Goal: Obtain resource: Obtain resource

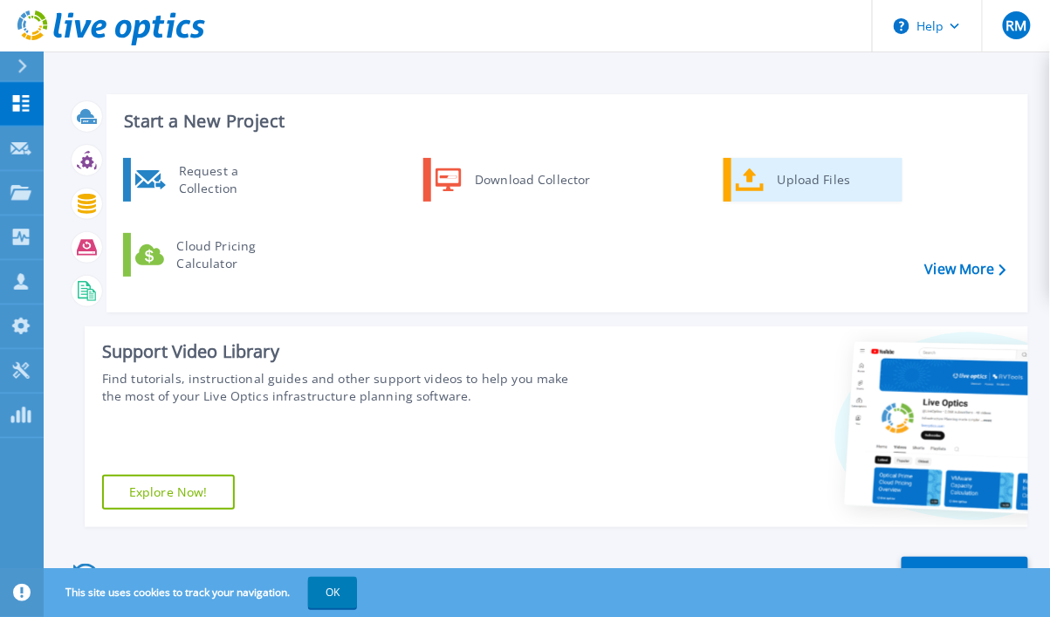
click at [799, 179] on div "Upload Files" at bounding box center [833, 179] width 129 height 35
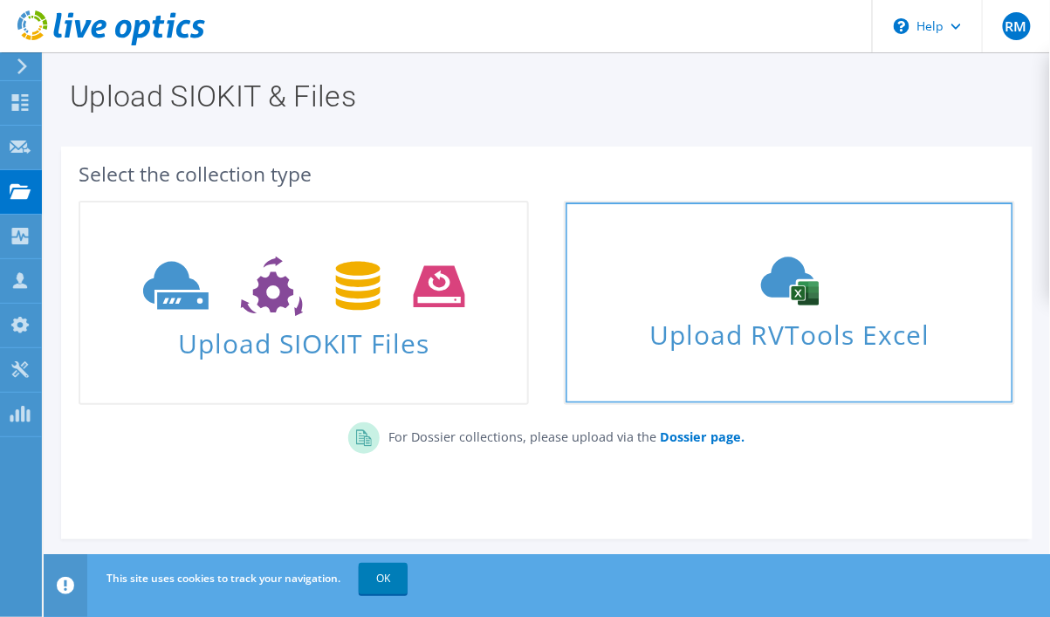
click at [680, 337] on span "Upload RVTools Excel" at bounding box center [789, 331] width 447 height 38
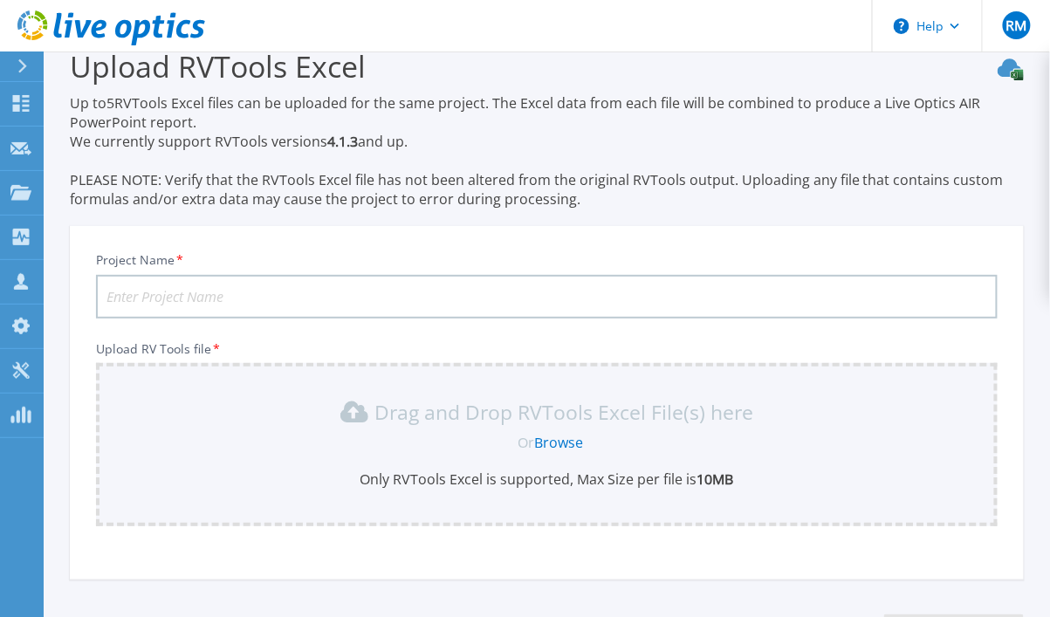
scroll to position [172, 0]
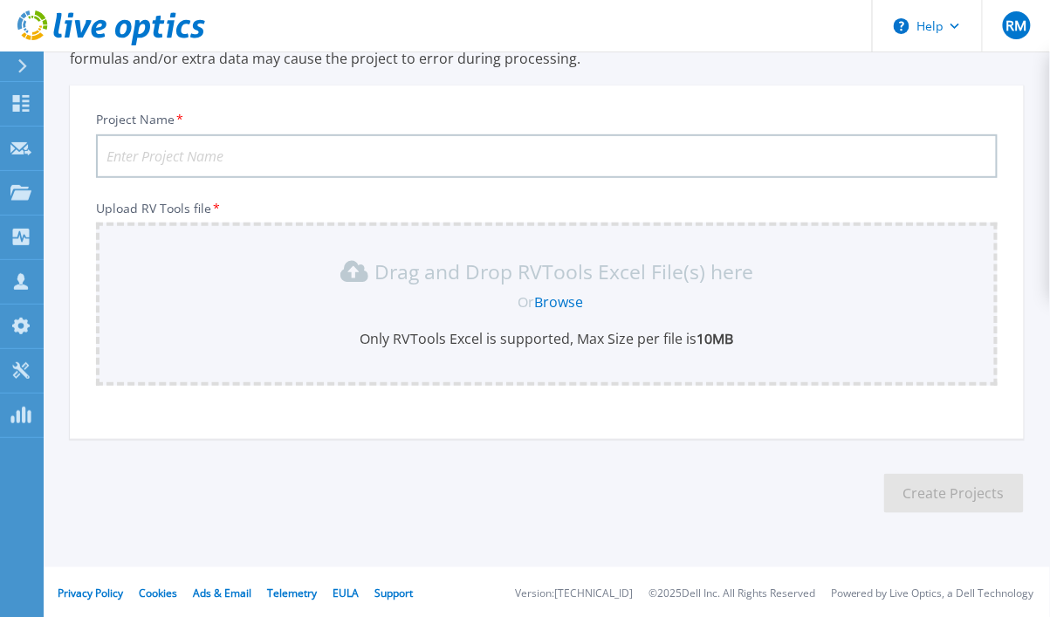
click at [131, 551] on div "Upload RVTools Excel Up to 5 RVTools Excel files can be uploaded for the same p…" at bounding box center [525, 224] width 1050 height 792
click at [550, 297] on link "Browse" at bounding box center [558, 301] width 49 height 19
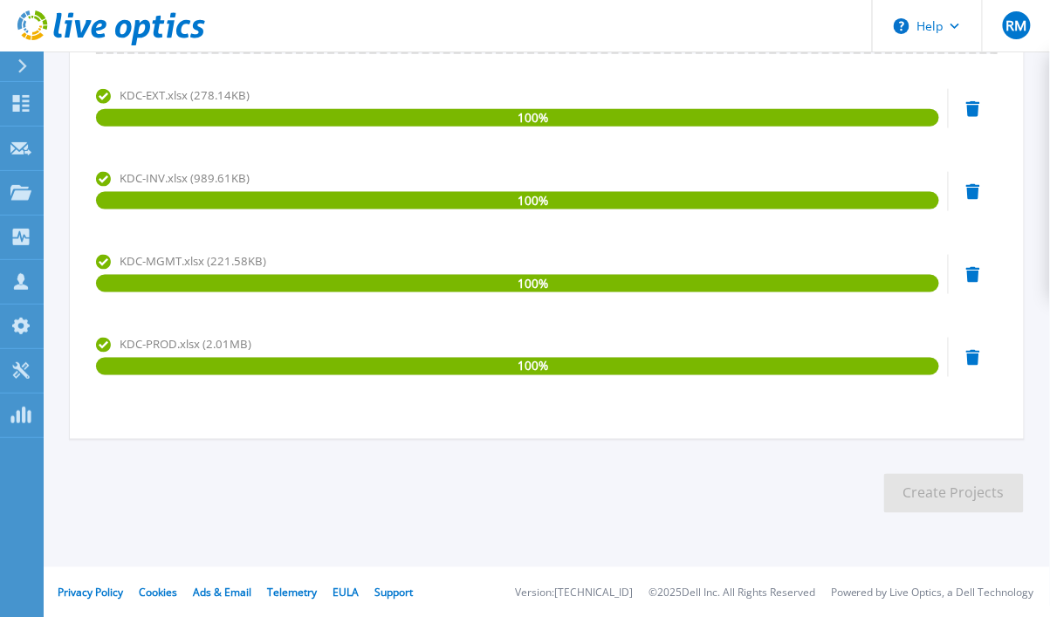
scroll to position [0, 0]
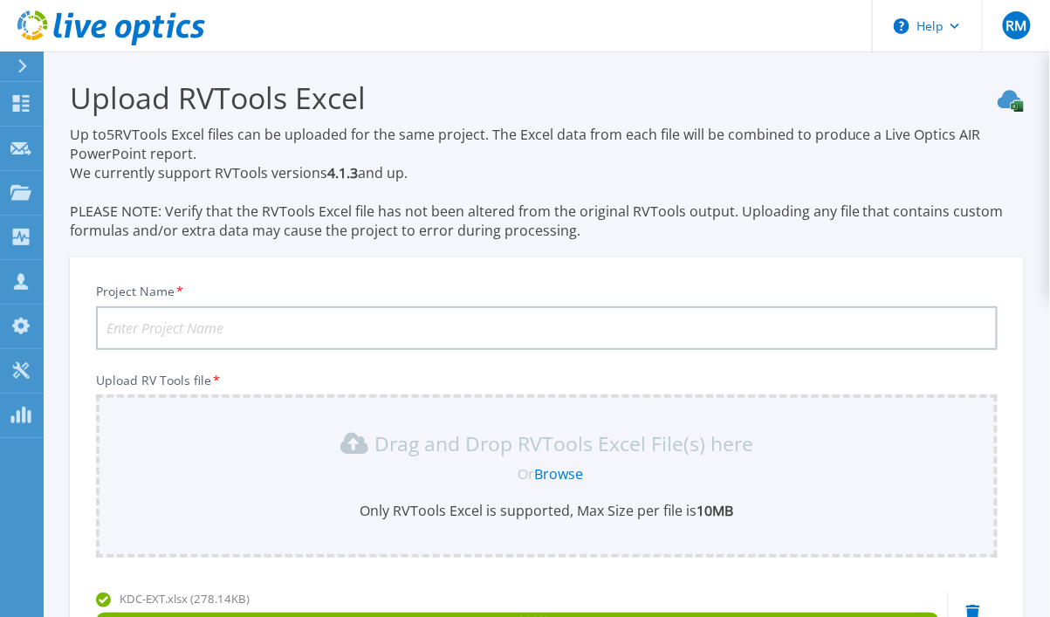
click at [216, 319] on input "Project Name *" at bounding box center [547, 328] width 902 height 44
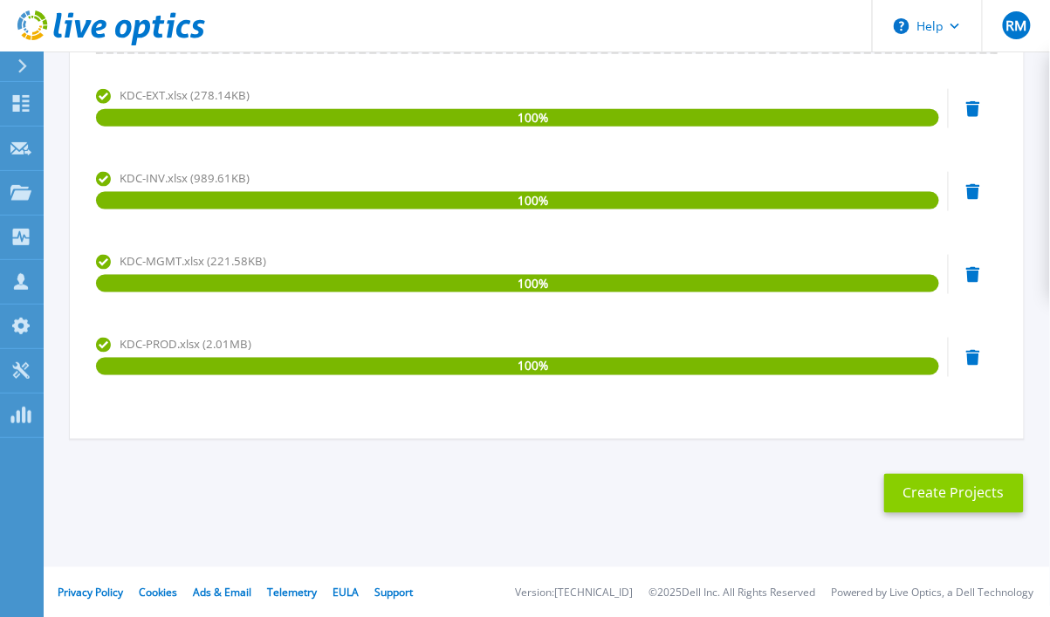
type input "PB KDC"
click at [932, 486] on button "Create Projects" at bounding box center [954, 493] width 140 height 39
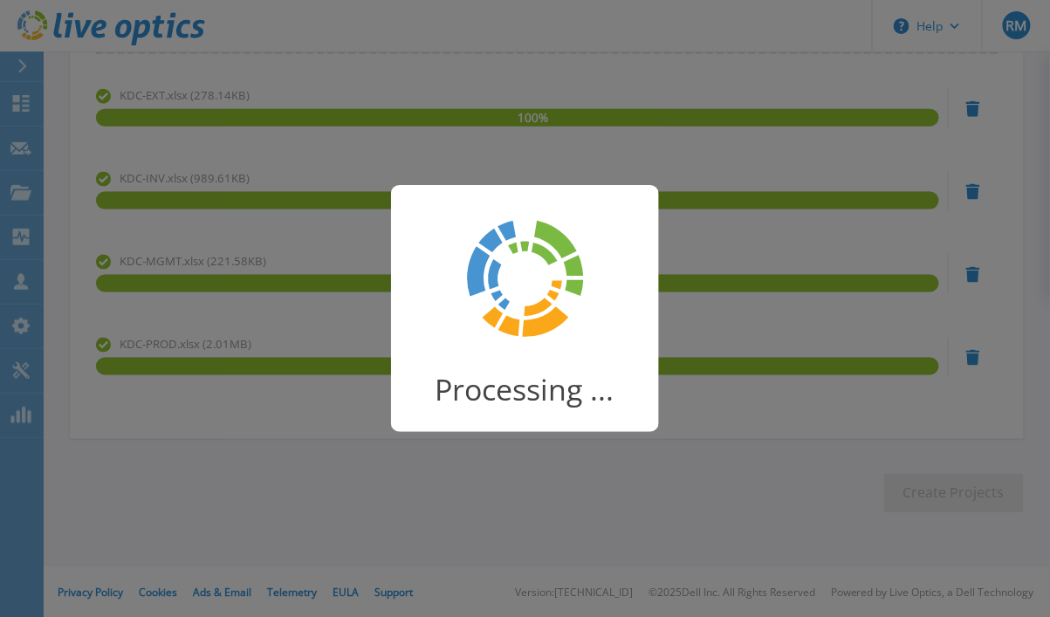
scroll to position [211, 0]
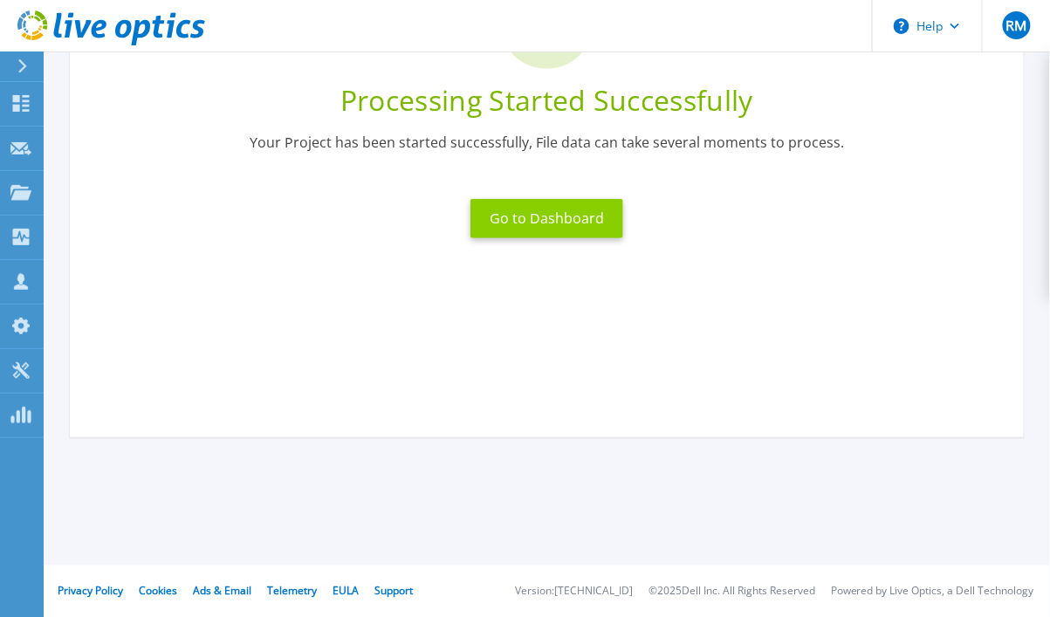
click at [579, 221] on button "Go to Dashboard" at bounding box center [546, 218] width 153 height 39
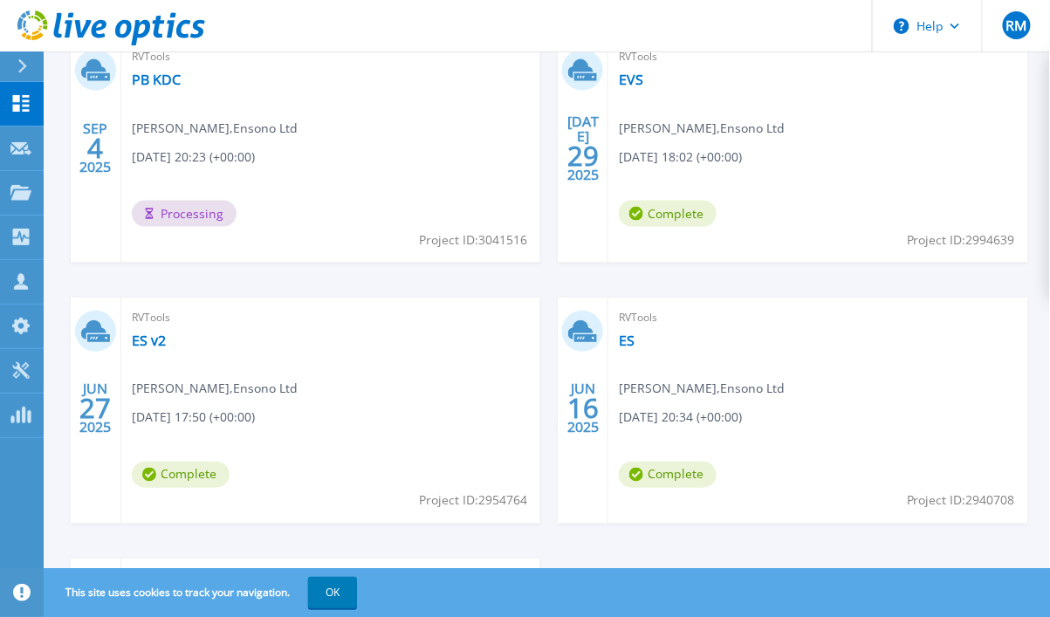
scroll to position [581, 0]
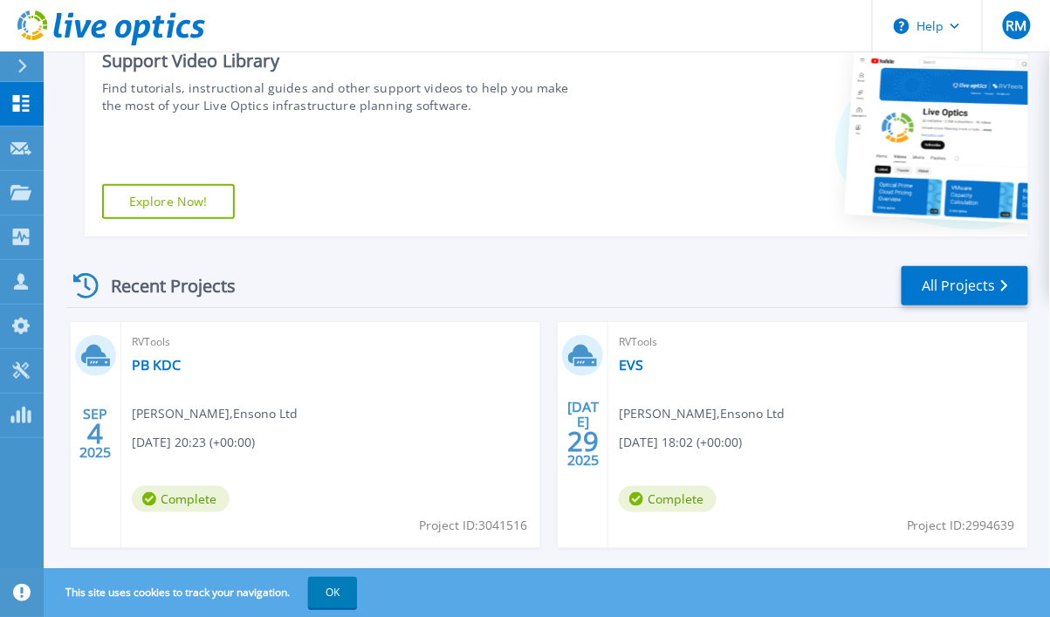
scroll to position [581, 0]
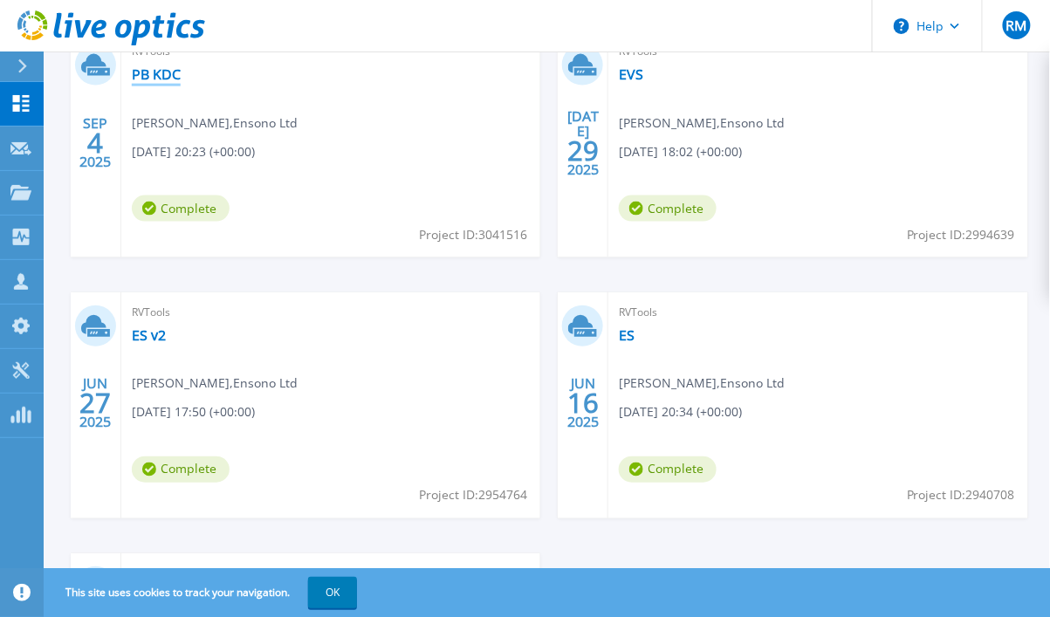
click at [156, 75] on link "PB KDC" at bounding box center [156, 73] width 49 height 17
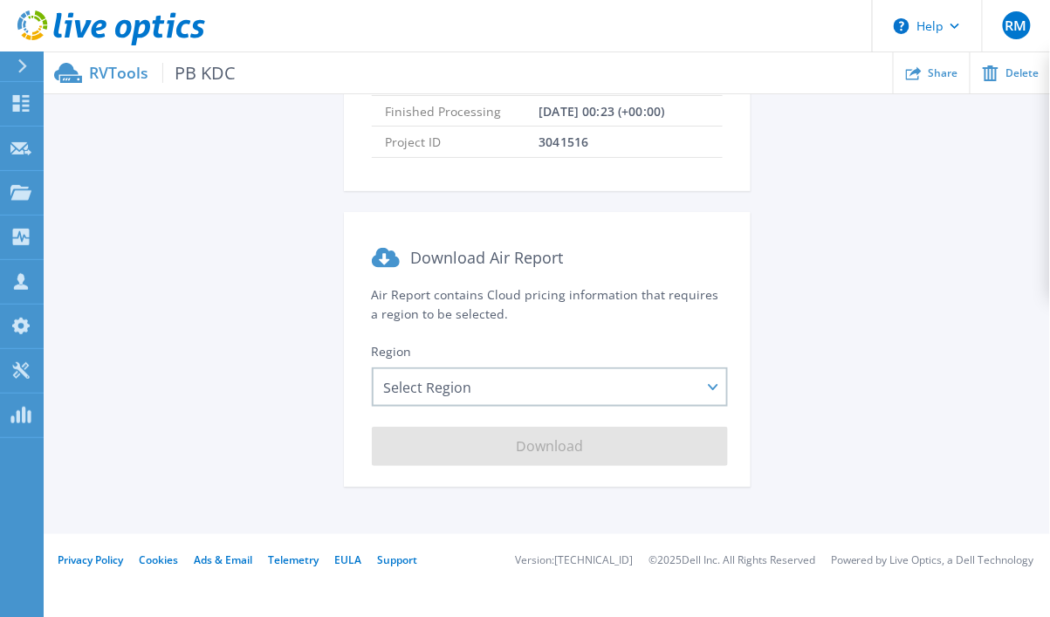
scroll to position [277, 0]
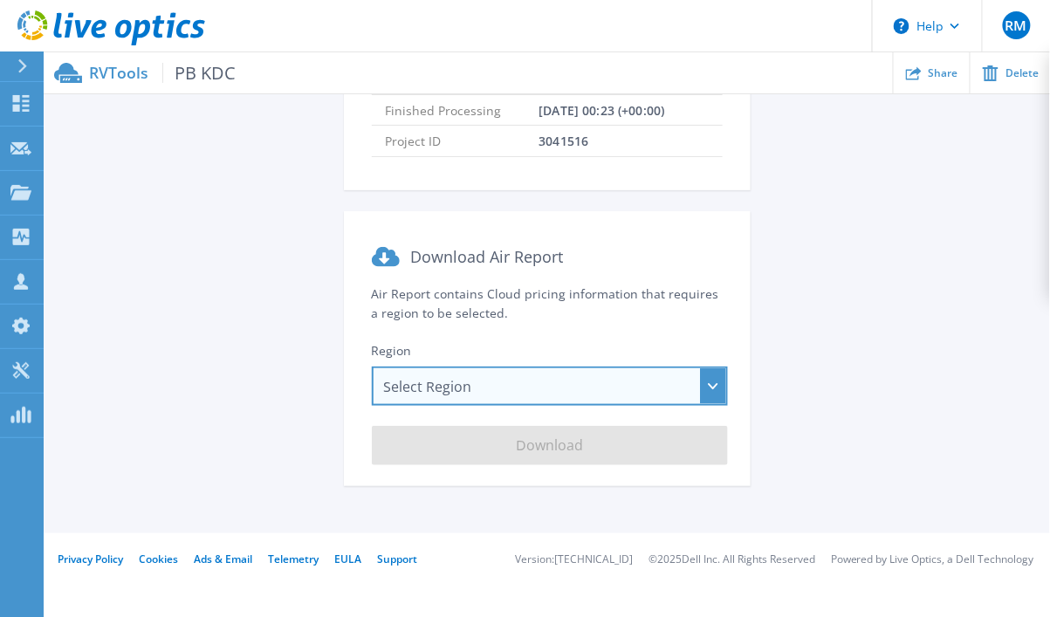
click at [616, 383] on div "Select Region Asia Pacific (Hong Kong) Asia Pacific (Mumbai) Asia Pacific (Seou…" at bounding box center [550, 386] width 356 height 39
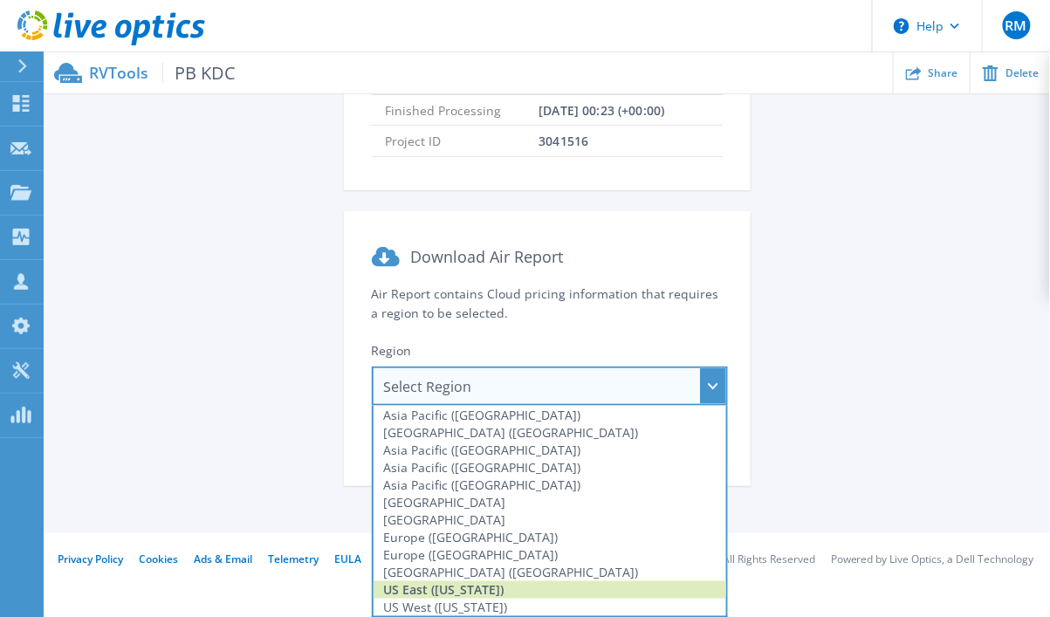
click at [446, 585] on div "US East (Virginia)" at bounding box center [550, 589] width 353 height 17
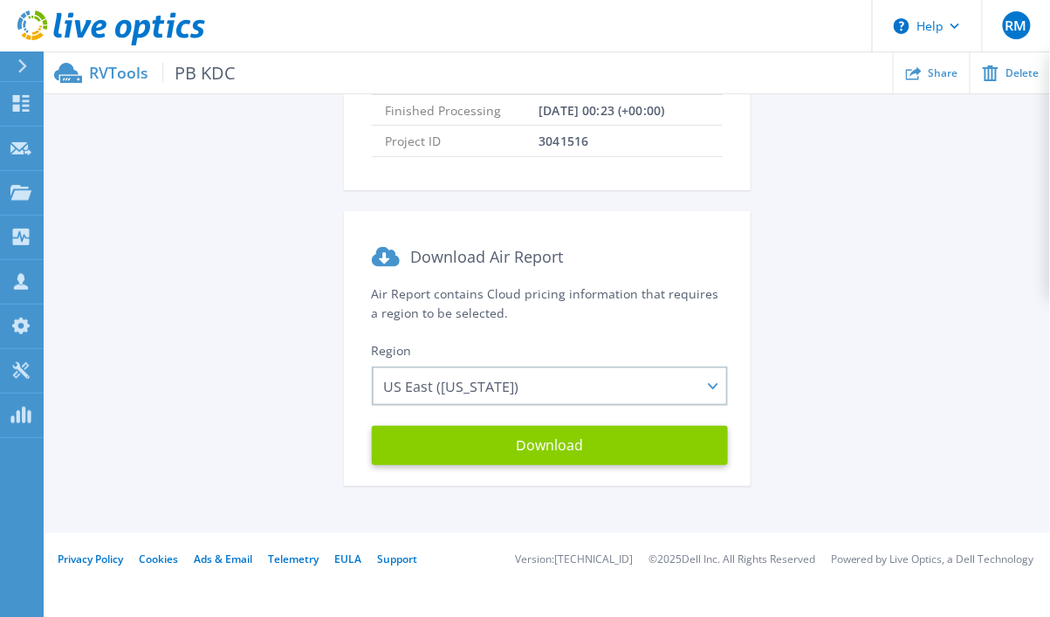
click at [555, 445] on button "Download" at bounding box center [550, 445] width 356 height 39
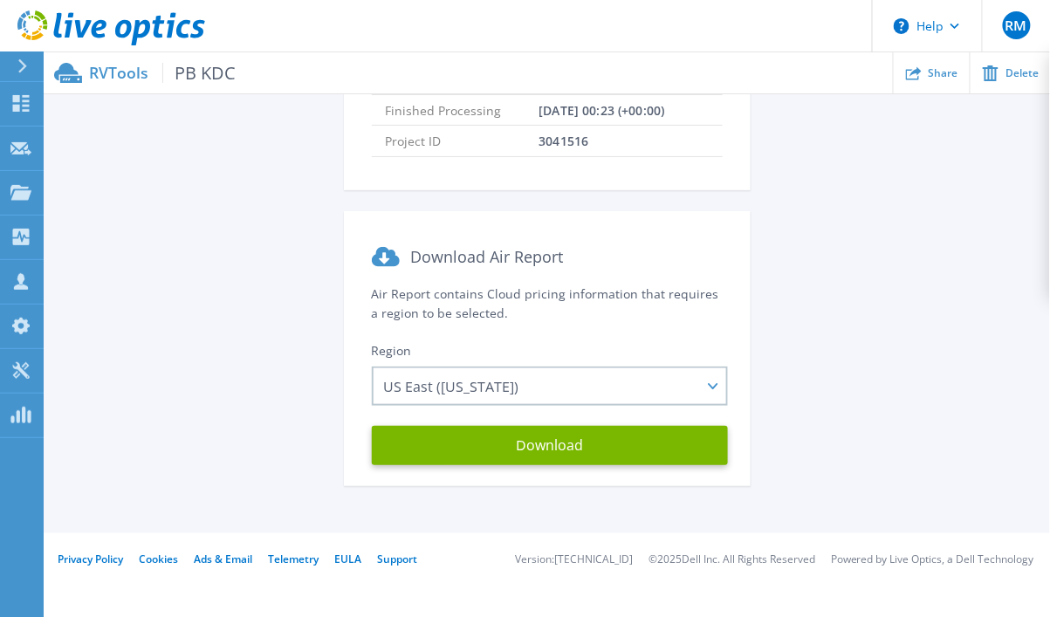
click at [30, 66] on div at bounding box center [30, 66] width 28 height 30
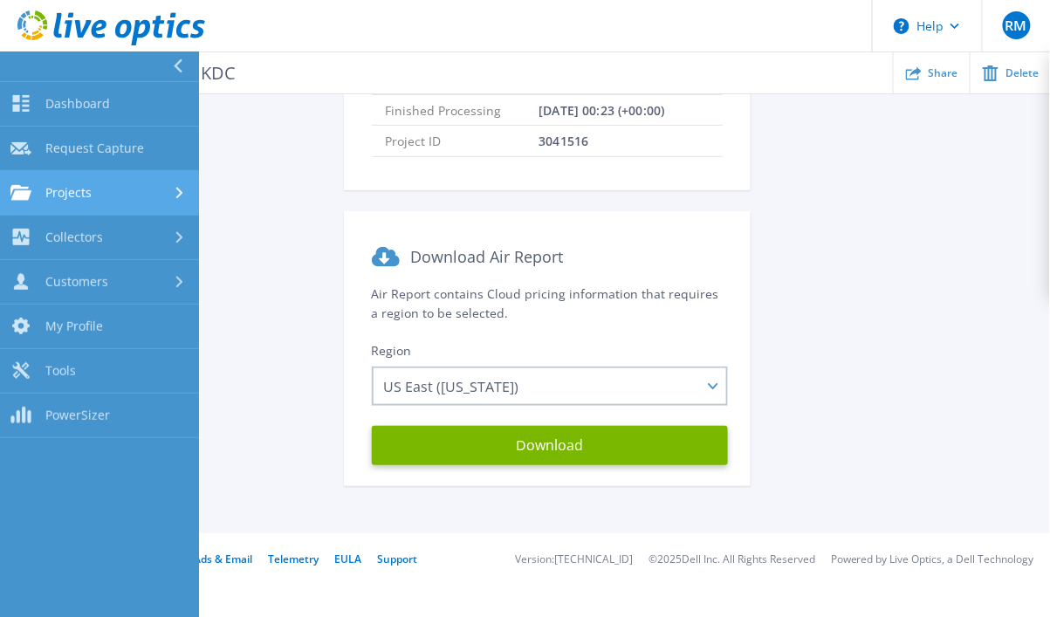
click at [106, 188] on div "Projects" at bounding box center [99, 193] width 178 height 16
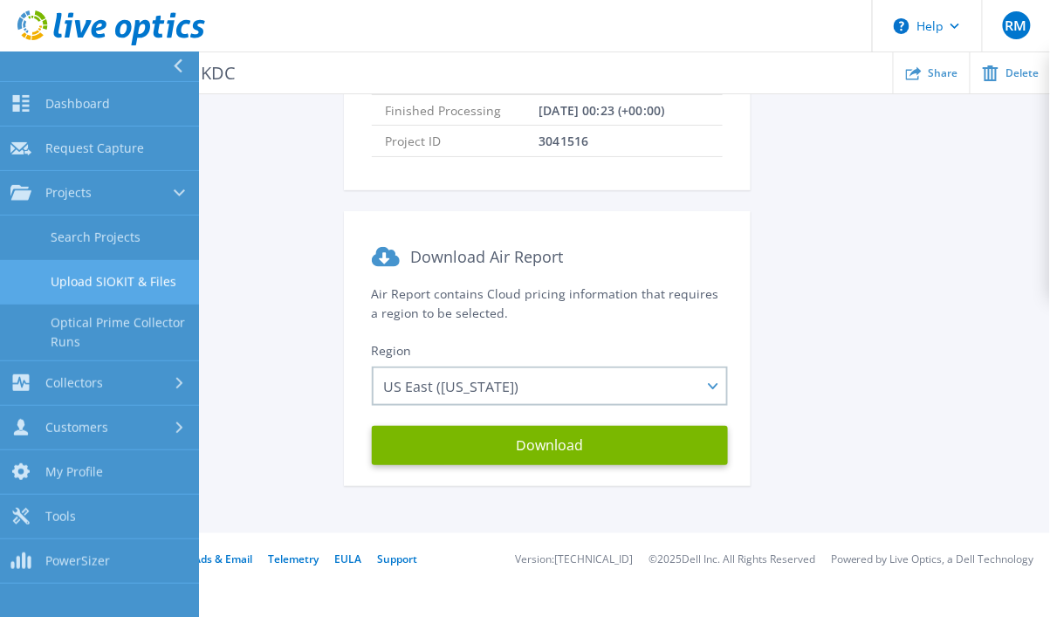
click at [134, 283] on link "Upload SIOKIT & Files" at bounding box center [99, 282] width 199 height 45
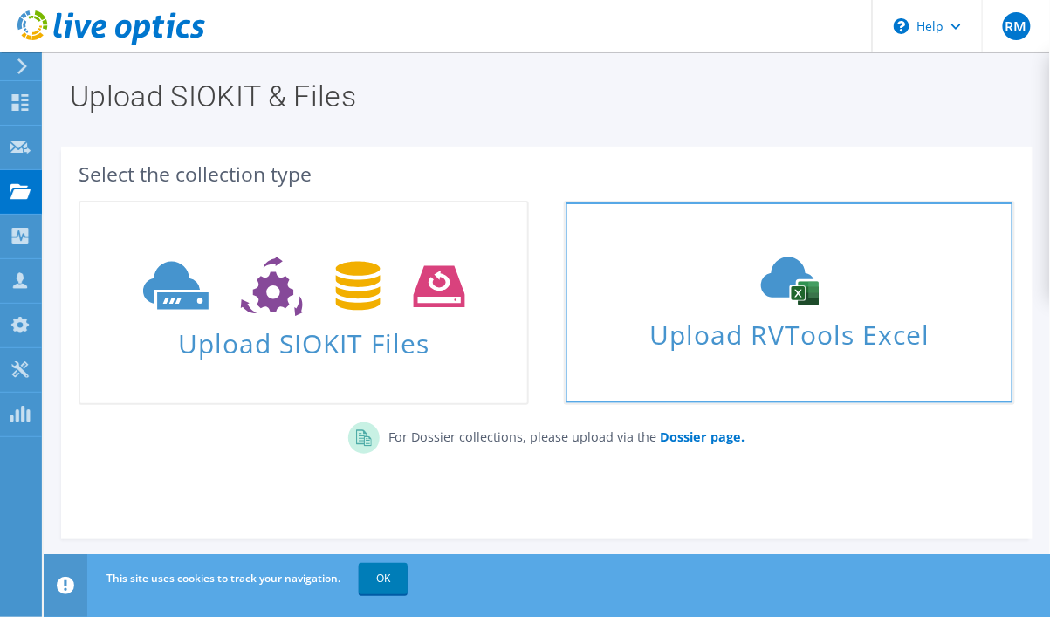
click at [780, 349] on span "Upload RVTools Excel" at bounding box center [789, 331] width 447 height 38
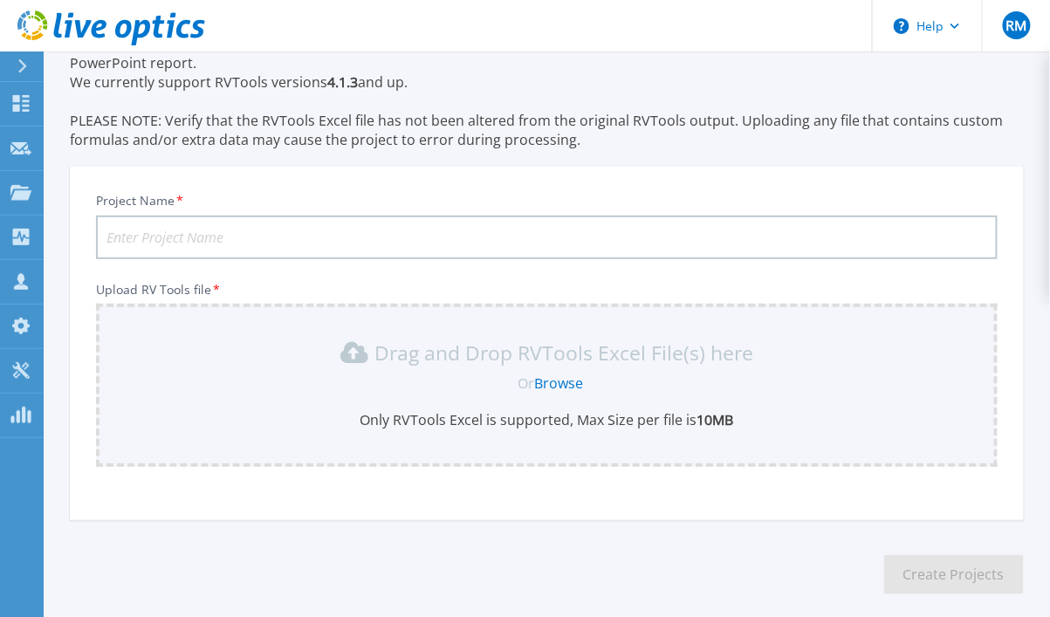
scroll to position [168, 0]
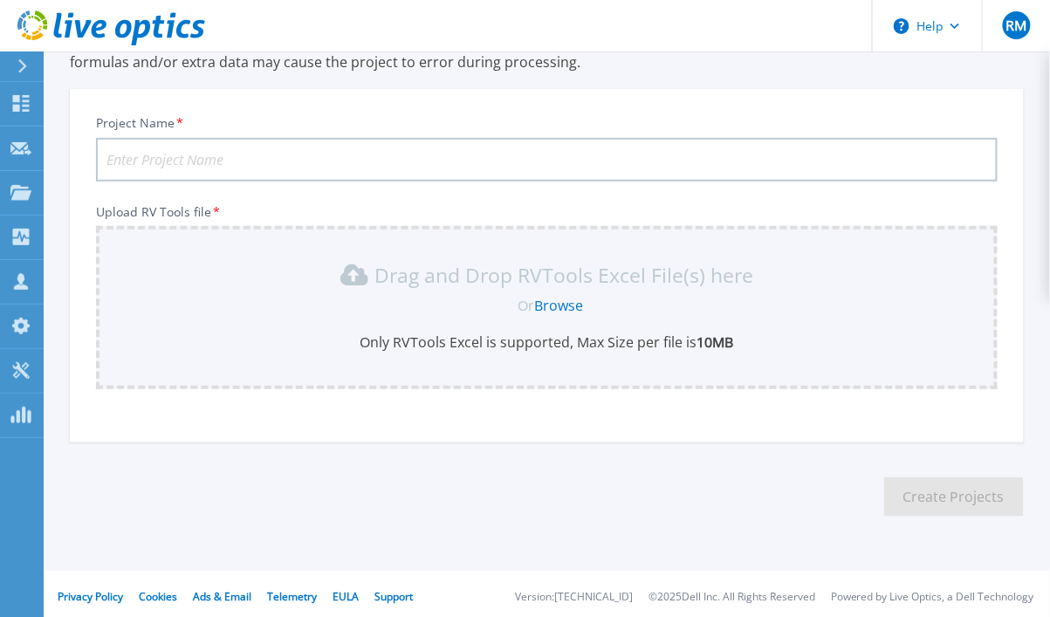
click at [203, 162] on input "Project Name *" at bounding box center [547, 160] width 902 height 44
type input "PB KDC Prod"
click at [559, 305] on link "Browse" at bounding box center [558, 305] width 49 height 19
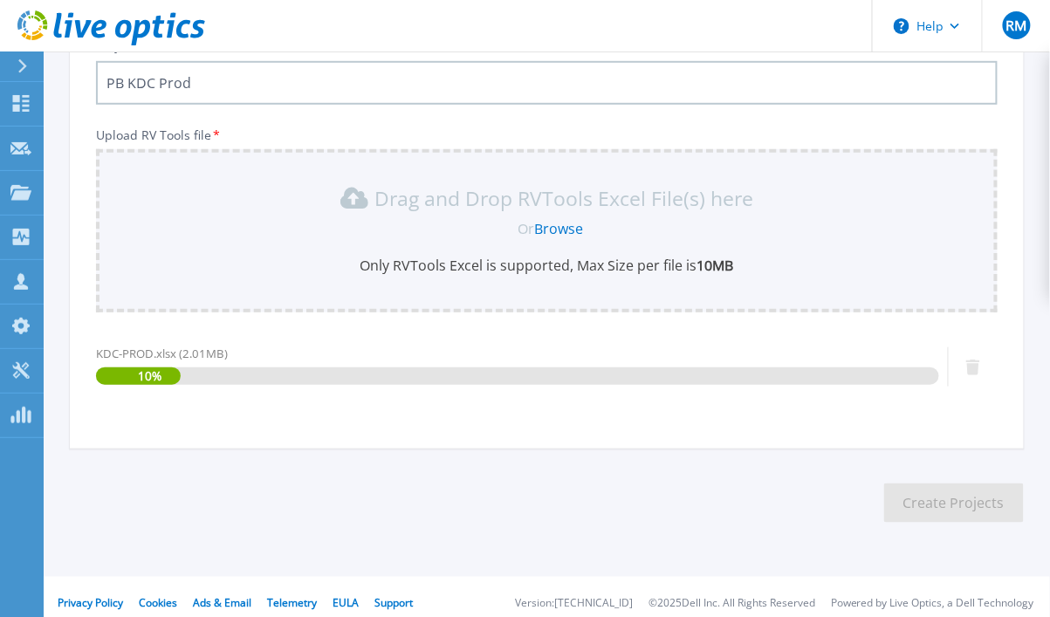
scroll to position [255, 0]
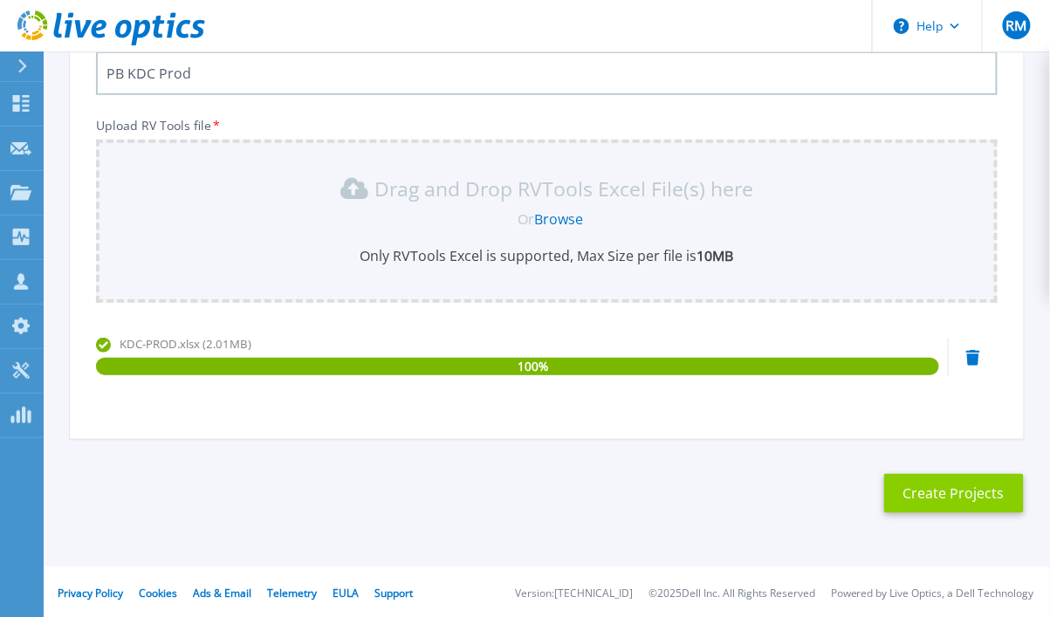
click at [960, 493] on button "Create Projects" at bounding box center [954, 493] width 140 height 39
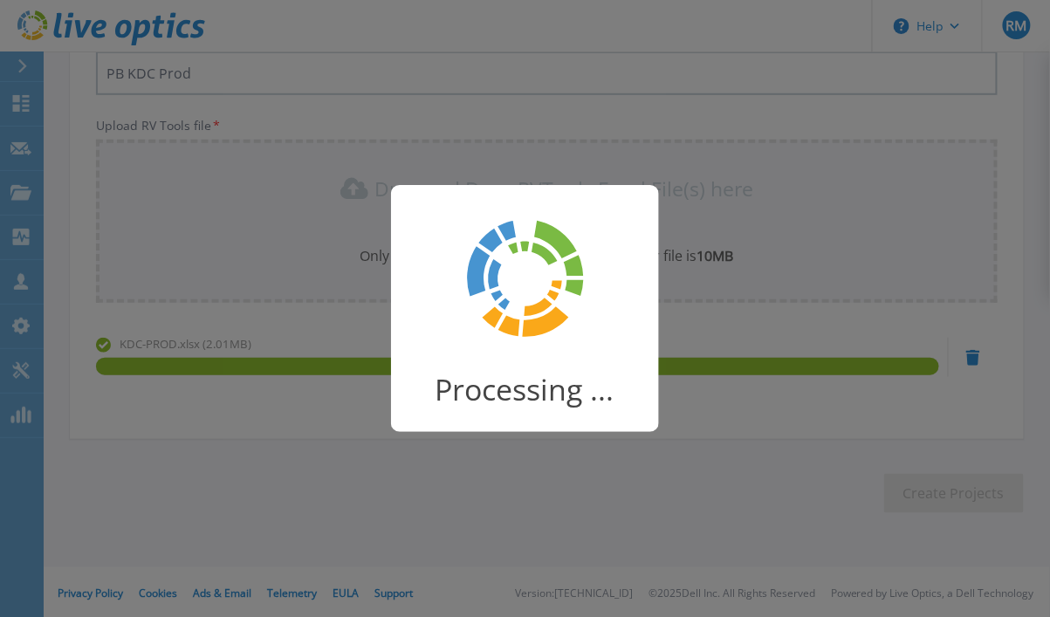
scroll to position [211, 0]
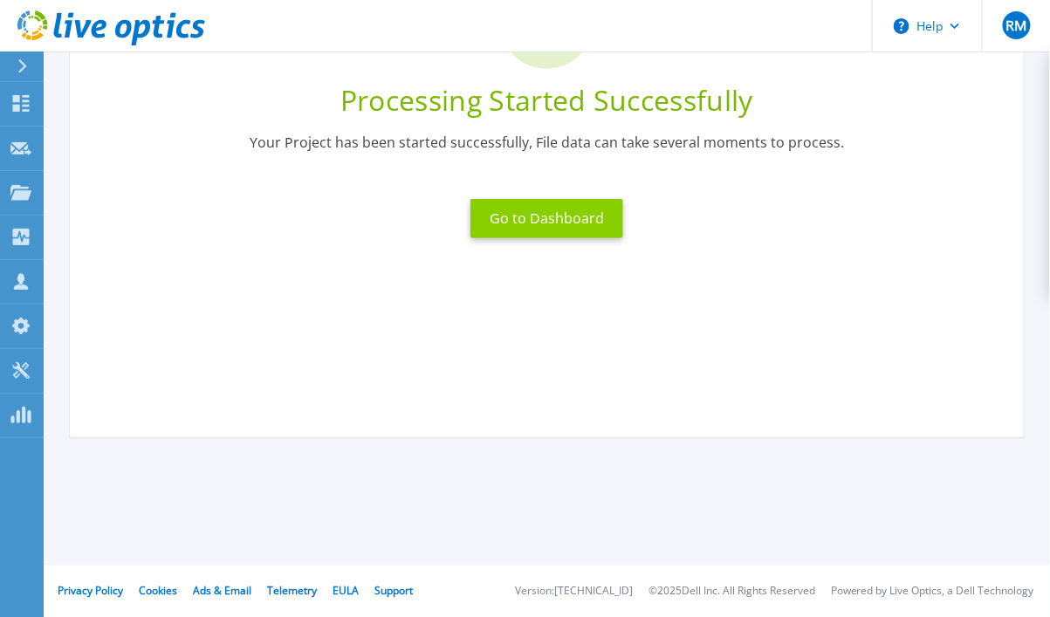
click at [535, 224] on button "Go to Dashboard" at bounding box center [546, 218] width 153 height 39
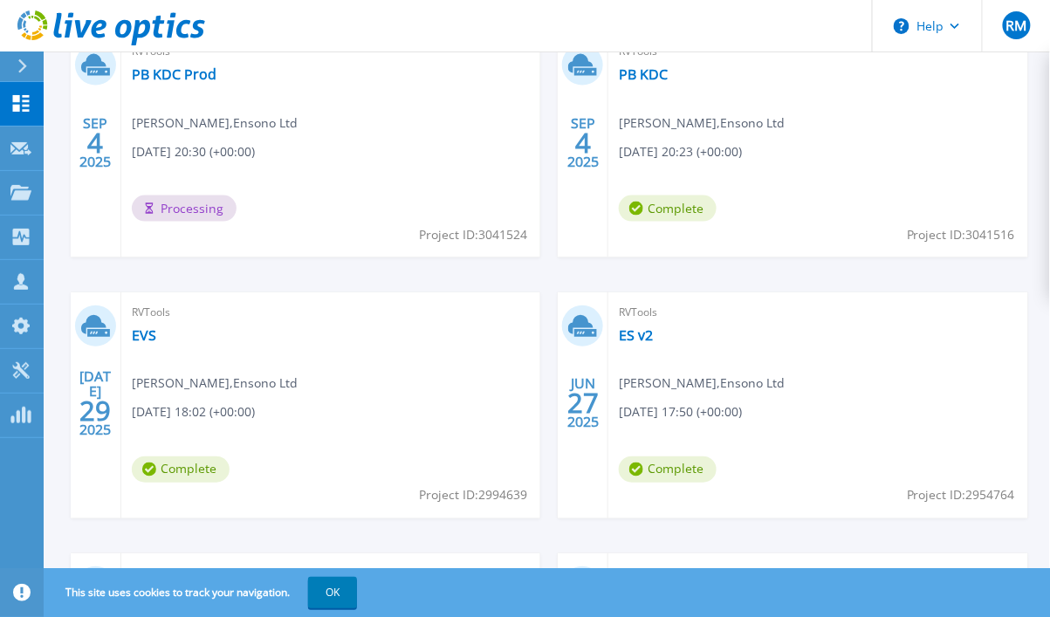
scroll to position [291, 0]
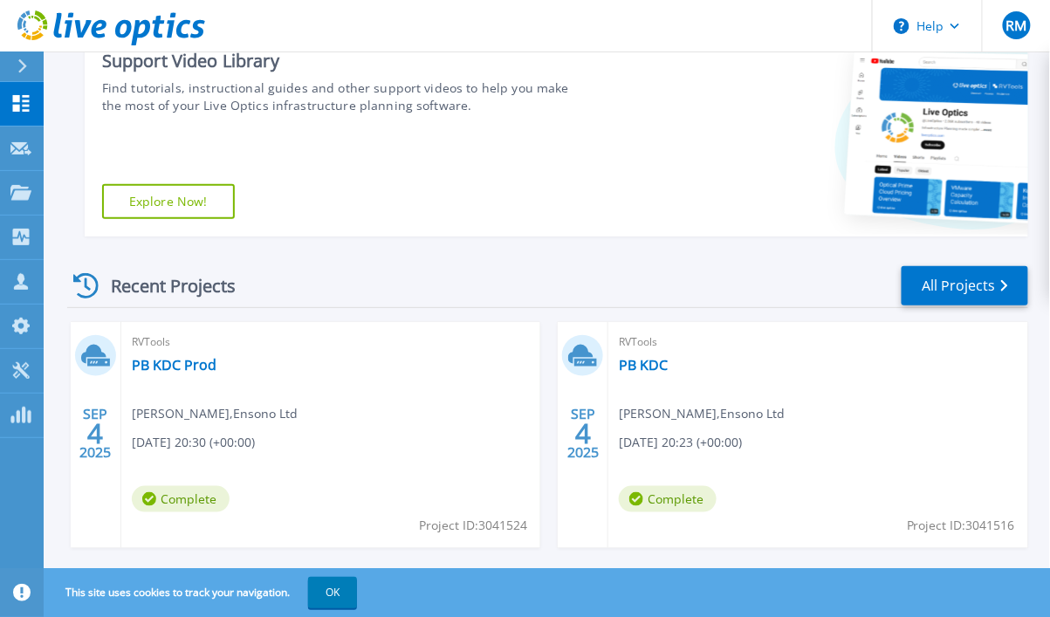
scroll to position [581, 0]
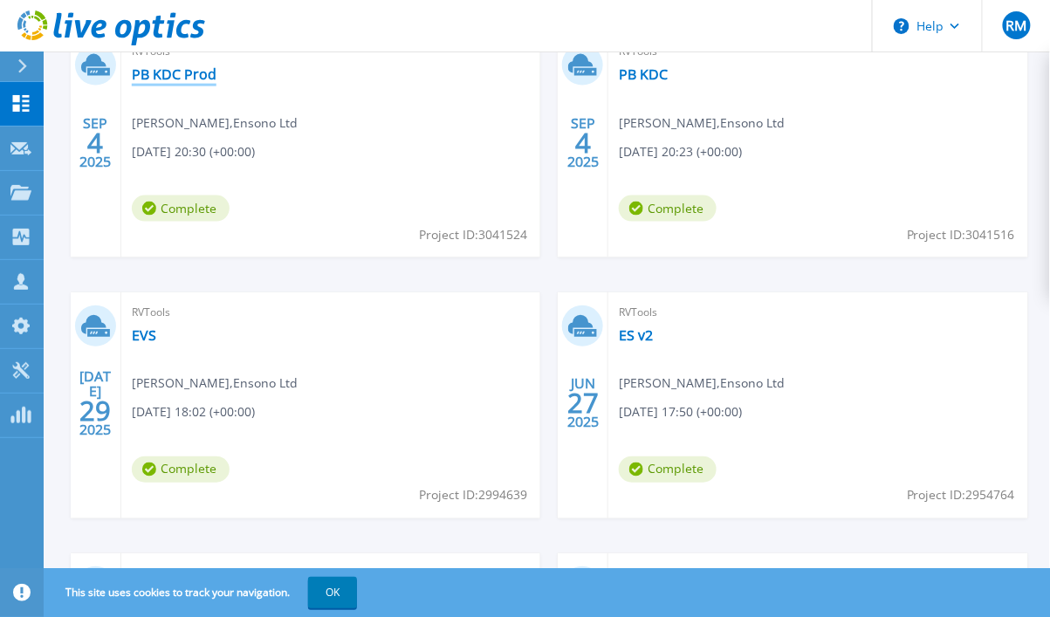
click at [172, 79] on link "PB KDC Prod" at bounding box center [174, 73] width 85 height 17
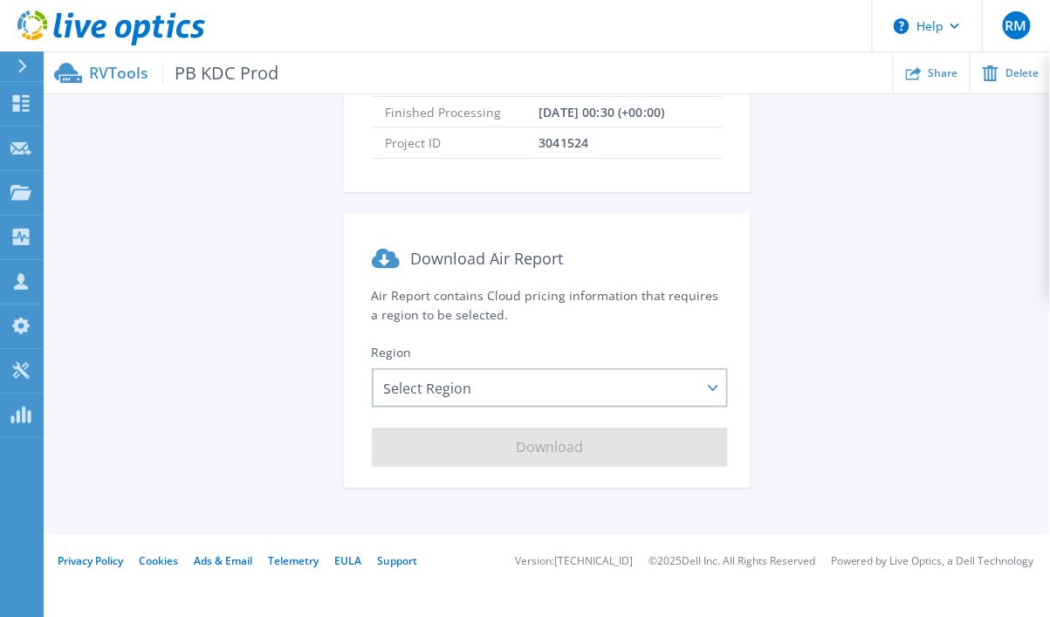
scroll to position [277, 0]
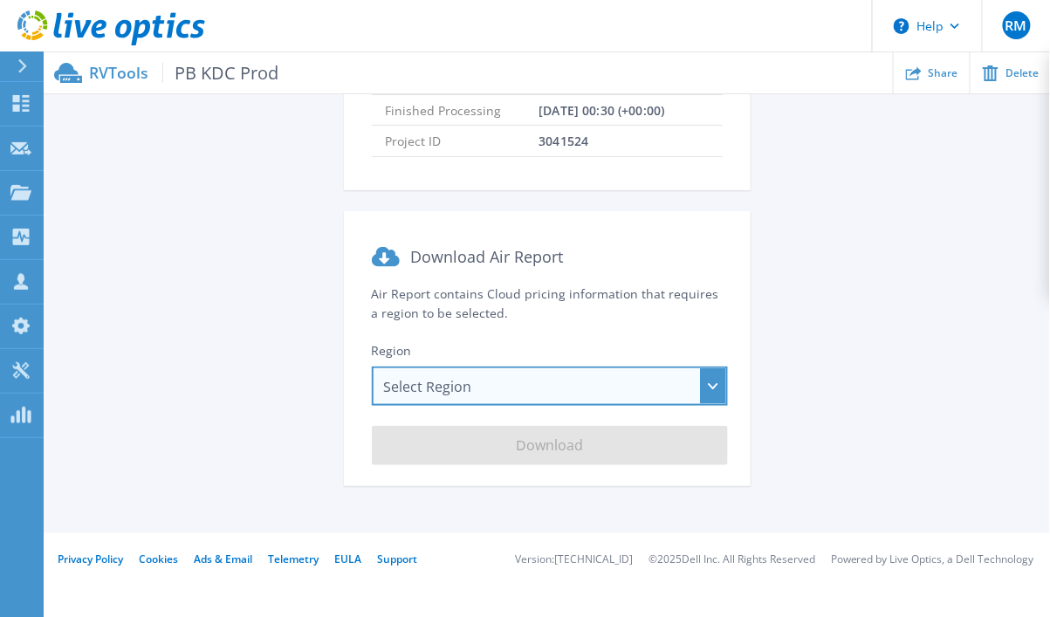
click at [518, 385] on div "Select Region [GEOGRAPHIC_DATA] ([GEOGRAPHIC_DATA]) [GEOGRAPHIC_DATA] ([GEOGRAP…" at bounding box center [550, 386] width 356 height 39
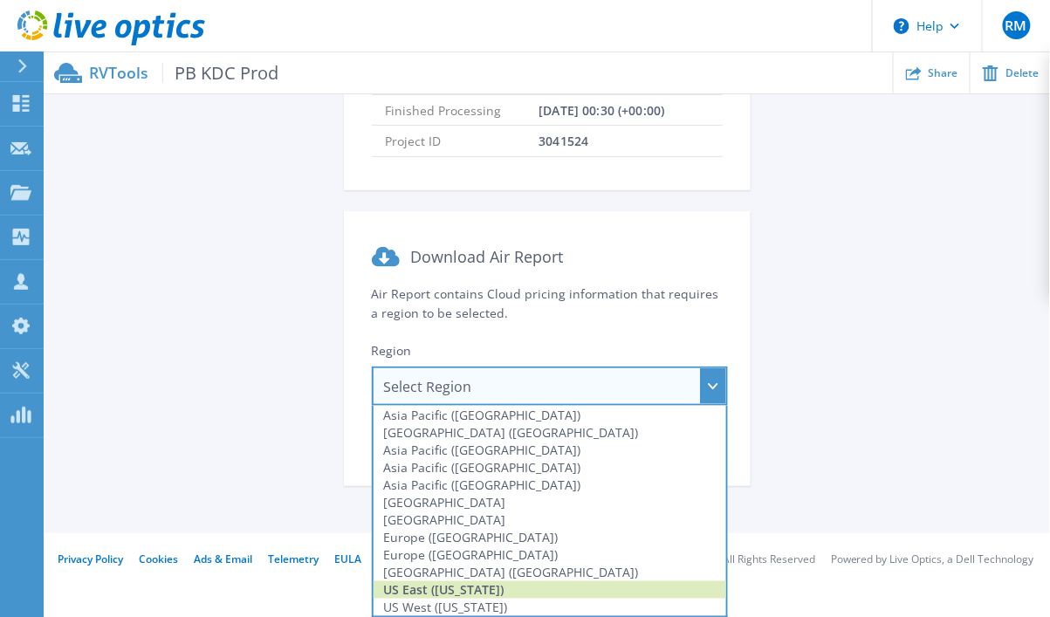
click at [457, 587] on div "US East ([US_STATE])" at bounding box center [550, 589] width 353 height 17
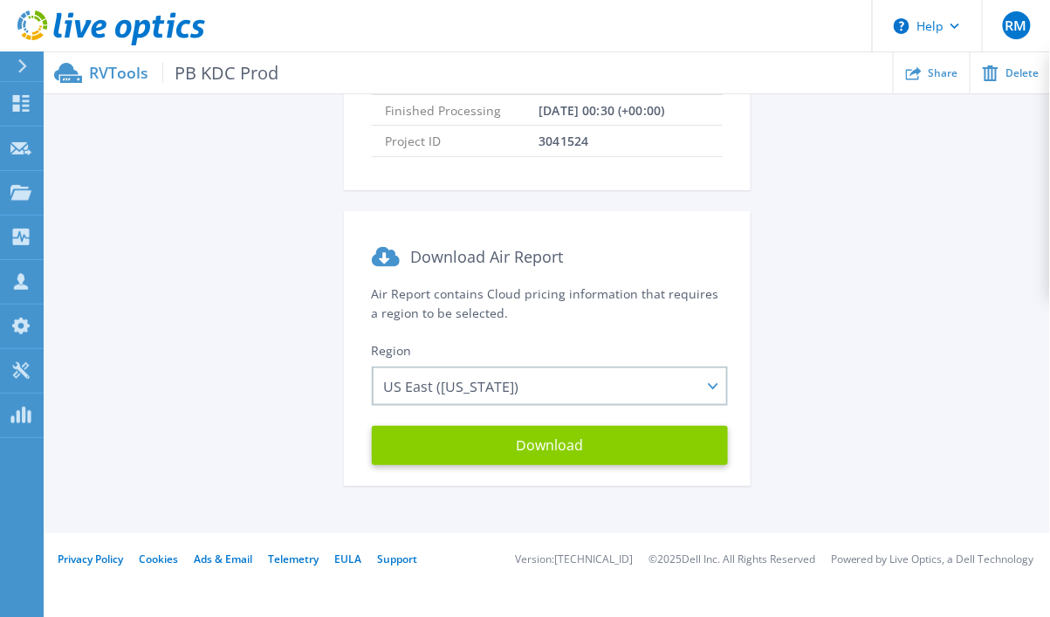
click at [547, 441] on button "Download" at bounding box center [550, 445] width 356 height 39
